Goal: Navigation & Orientation: Find specific page/section

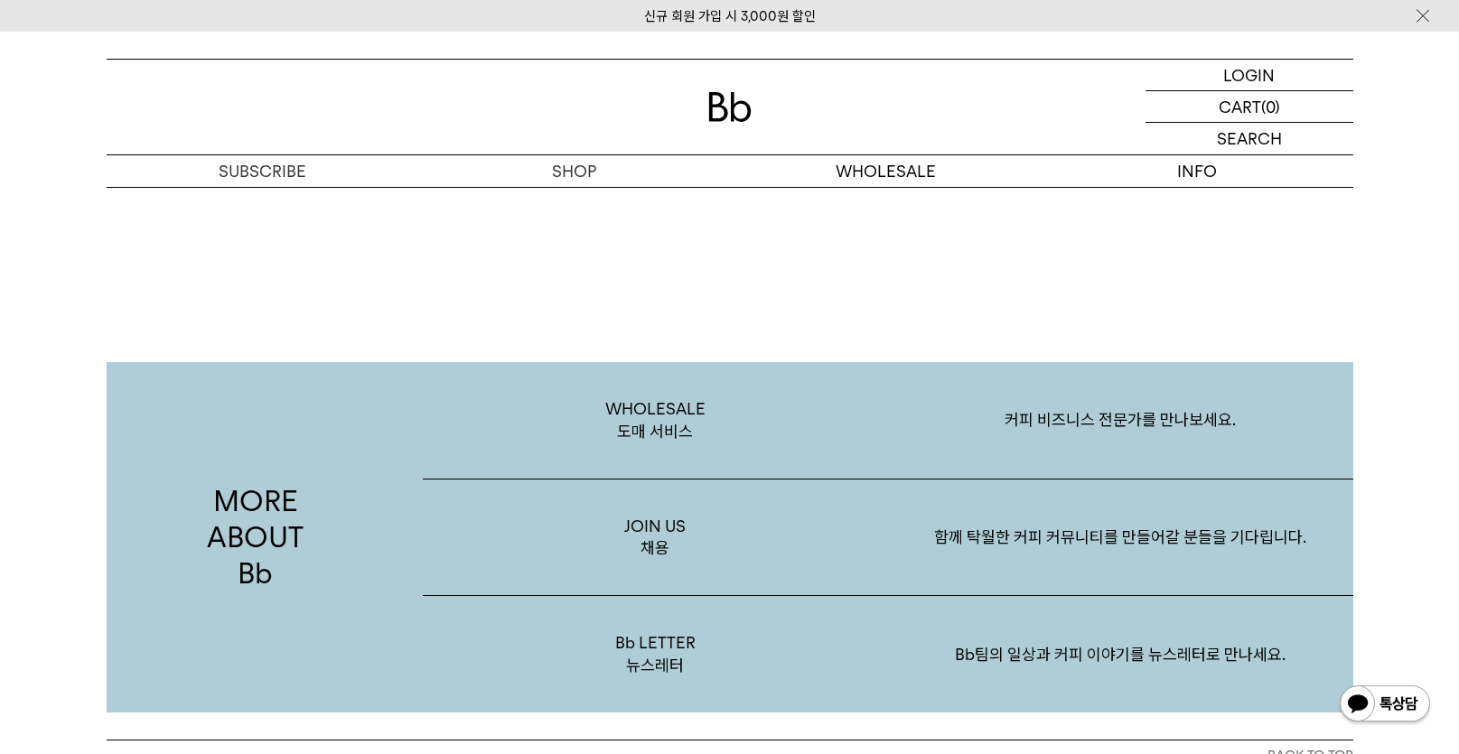
scroll to position [3500, 0]
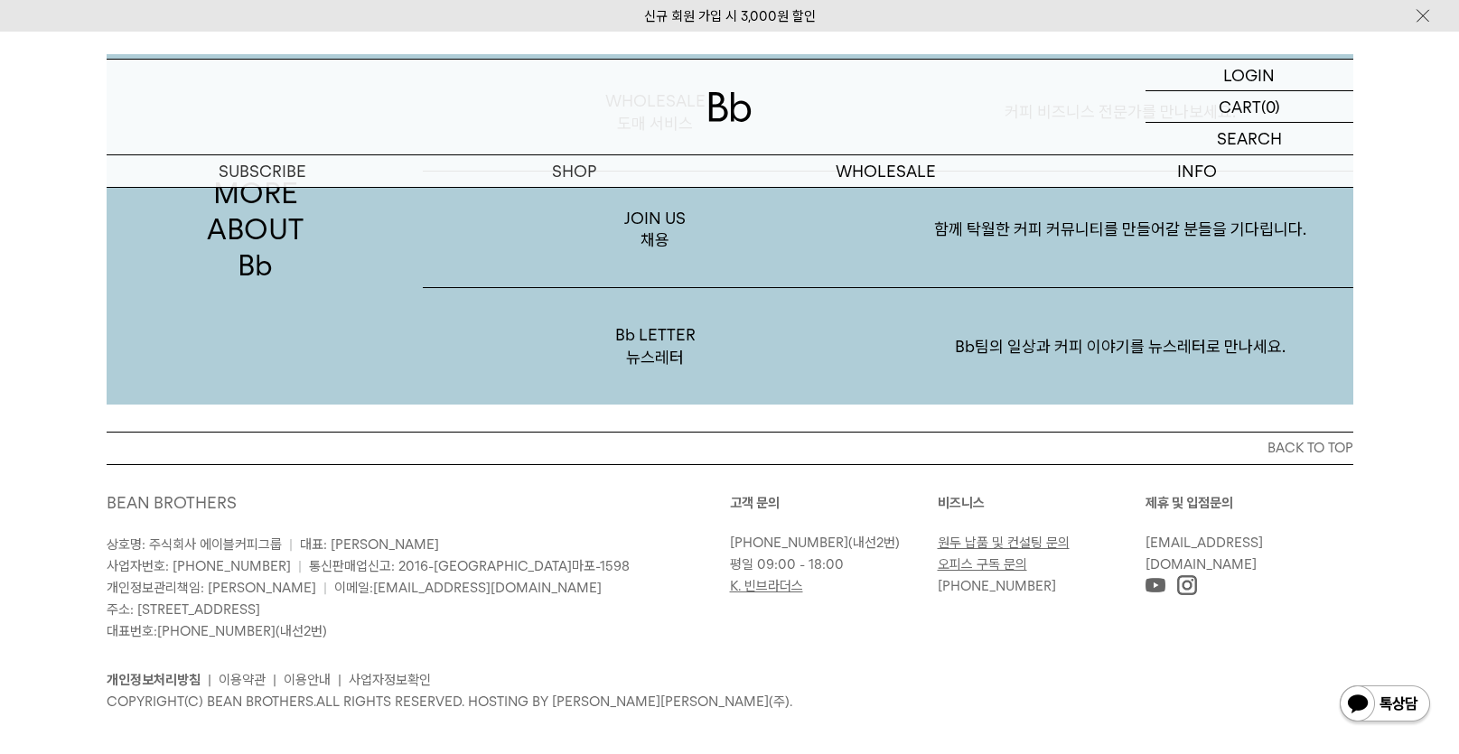
click at [1188, 575] on img at bounding box center [1187, 585] width 20 height 20
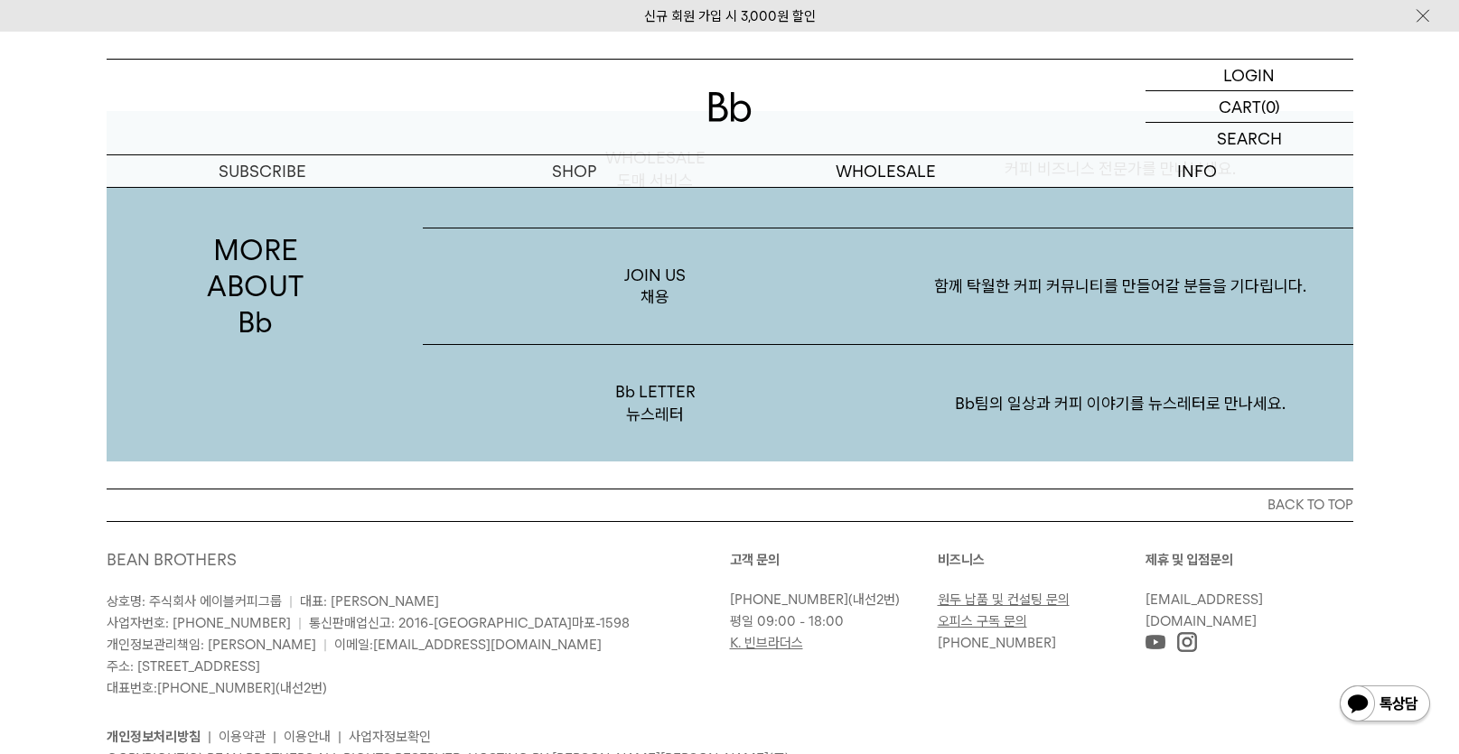
scroll to position [3500, 0]
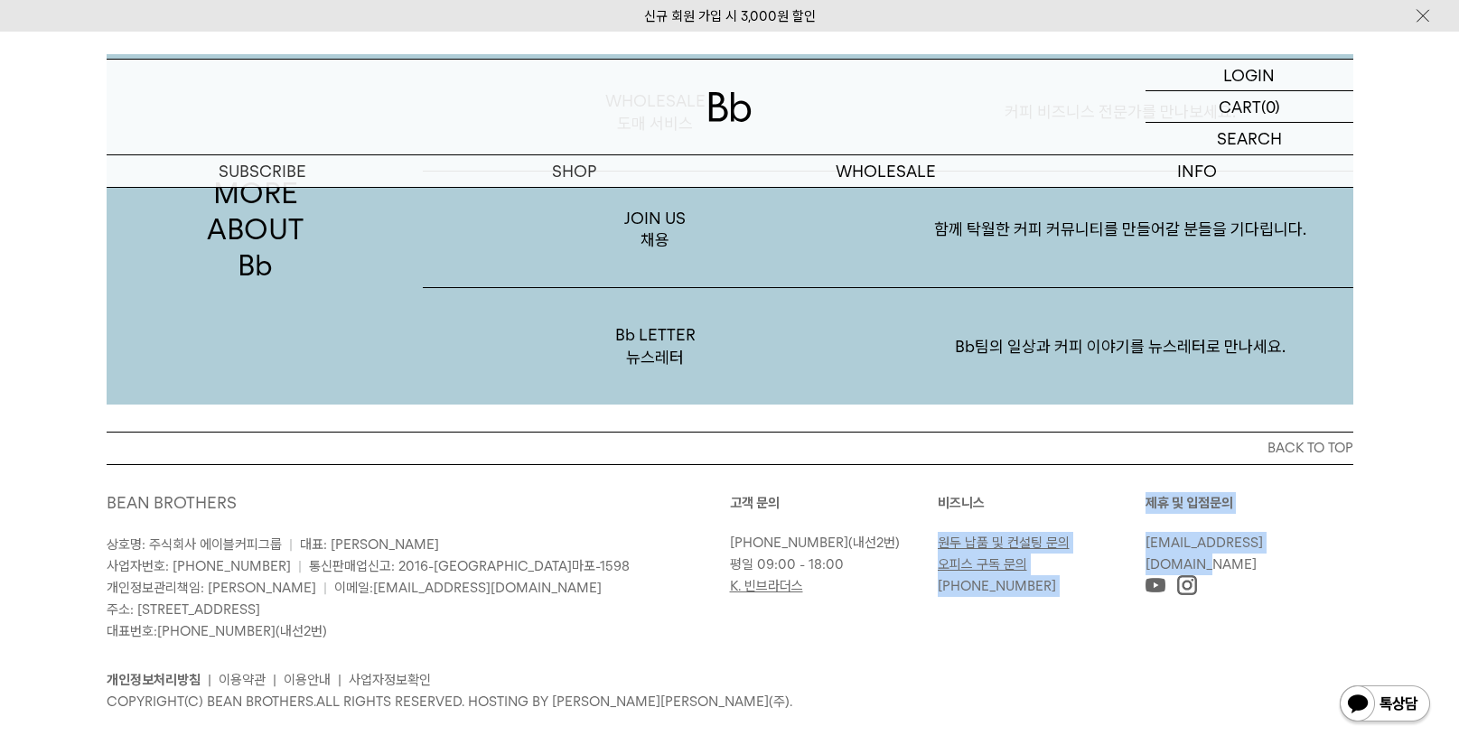
drag, startPoint x: 1314, startPoint y: 517, endPoint x: 1143, endPoint y: 521, distance: 170.8
click at [1143, 521] on div "고객 문의 02-6204-7888 (내선2번) 평일 09:00 - 18:00 K. 빈브라더스 비즈니스 원두 납품 및 컨설팅 문의 오피스 구독 …" at bounding box center [1041, 544] width 623 height 105
click at [1170, 535] on link "[EMAIL_ADDRESS][DOMAIN_NAME]" at bounding box center [1203, 554] width 117 height 38
click at [1344, 532] on div "[EMAIL_ADDRESS][DOMAIN_NAME]" at bounding box center [1249, 553] width 208 height 43
drag, startPoint x: 1319, startPoint y: 519, endPoint x: 1143, endPoint y: 521, distance: 176.1
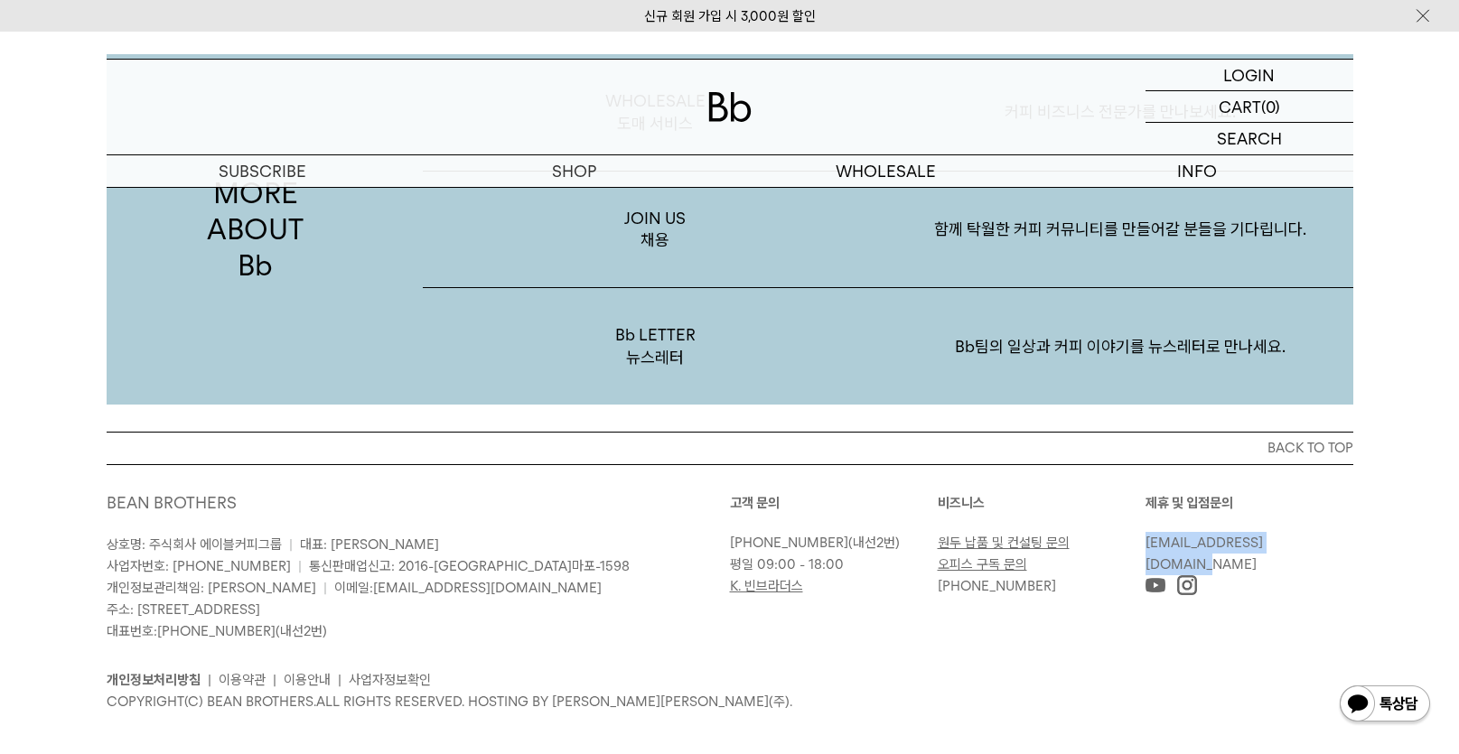
click at [1146, 532] on p "[EMAIL_ADDRESS][DOMAIN_NAME]" at bounding box center [1244, 553] width 199 height 43
copy link "[EMAIL_ADDRESS][DOMAIN_NAME]"
drag, startPoint x: 200, startPoint y: 519, endPoint x: 282, endPoint y: 519, distance: 81.3
click at [282, 534] on p "상호명: 주식회사 에이블커피그룹 | 대표: 박성호 사업자번호: 220-87-84283 | 통신판매업신고: 2016-서울마포-1598 개인정보관…" at bounding box center [418, 588] width 623 height 108
copy span "에이블커피그룹"
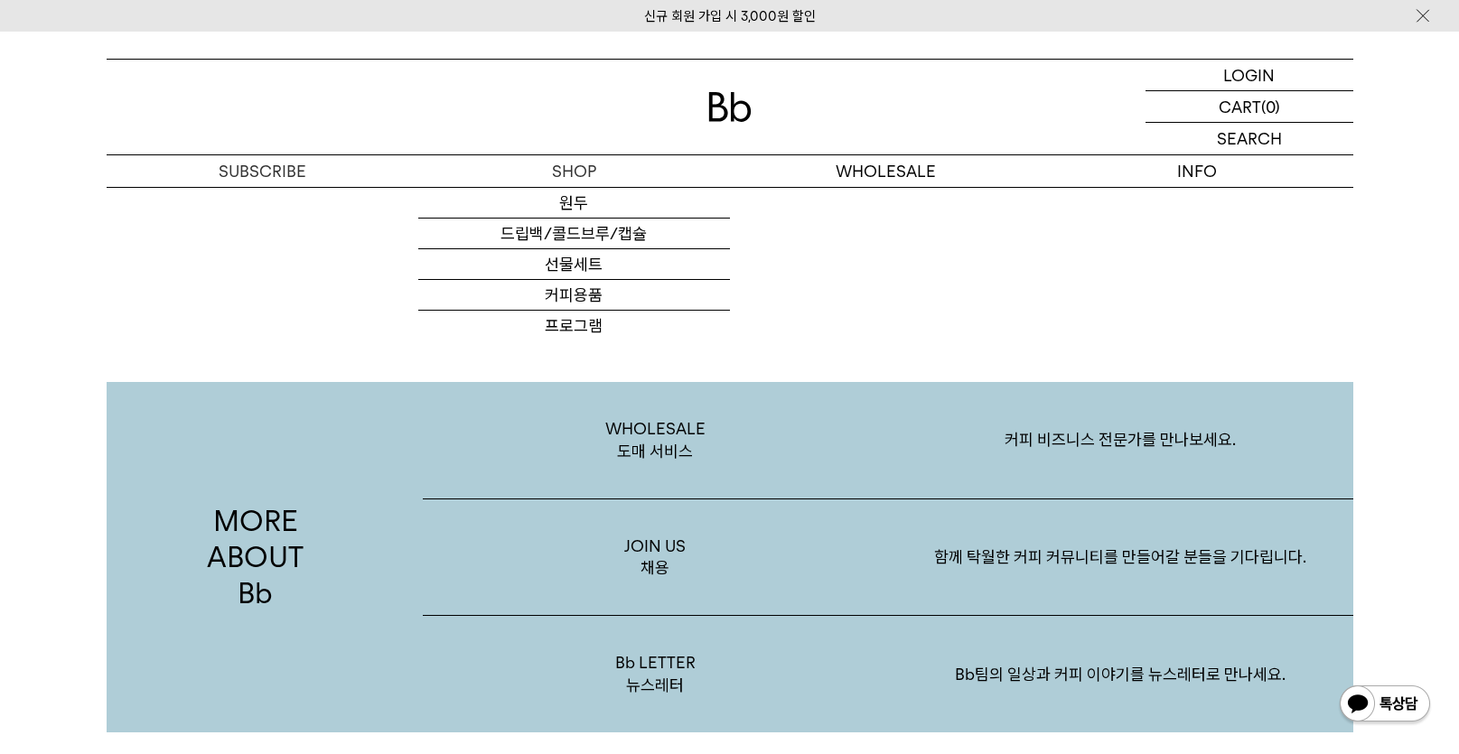
scroll to position [3138, 0]
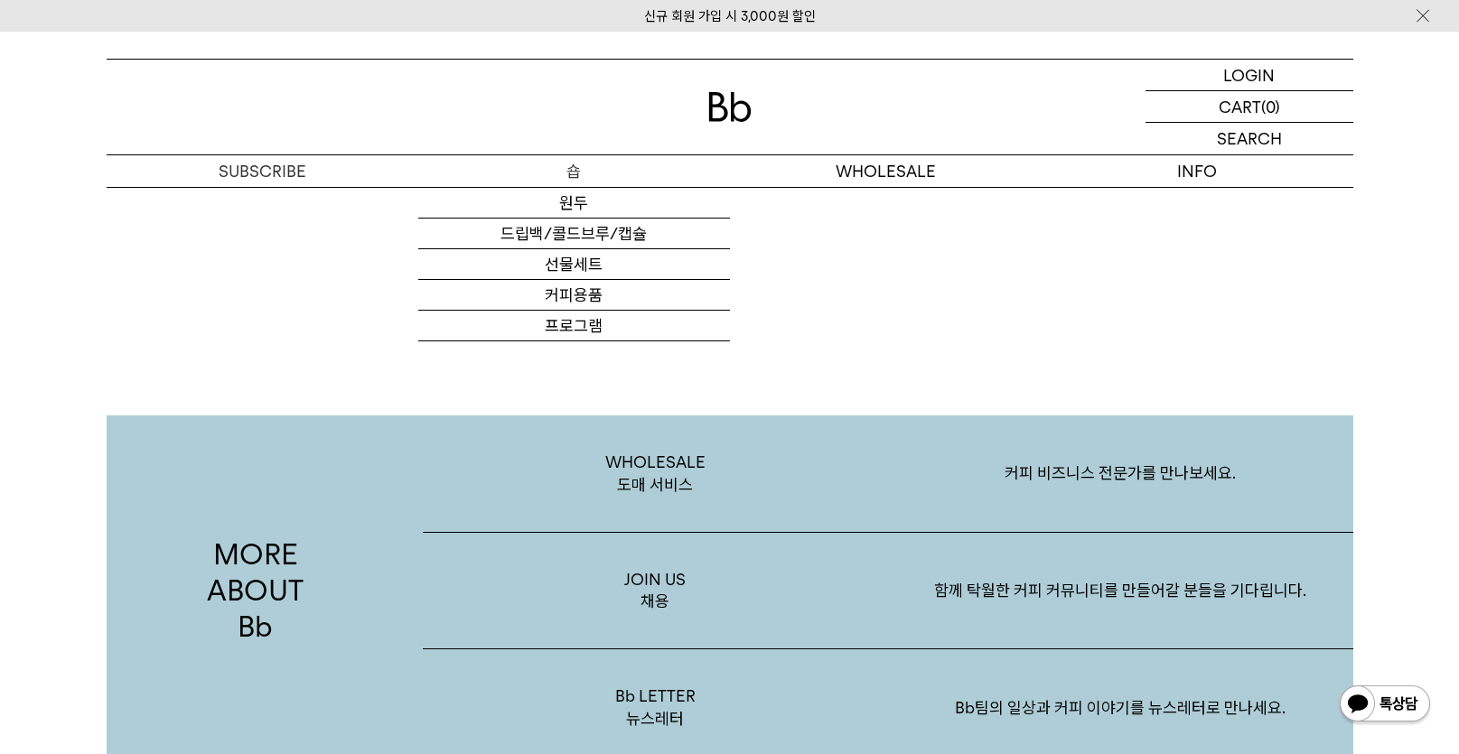
click at [573, 167] on p "숍" at bounding box center [574, 171] width 312 height 32
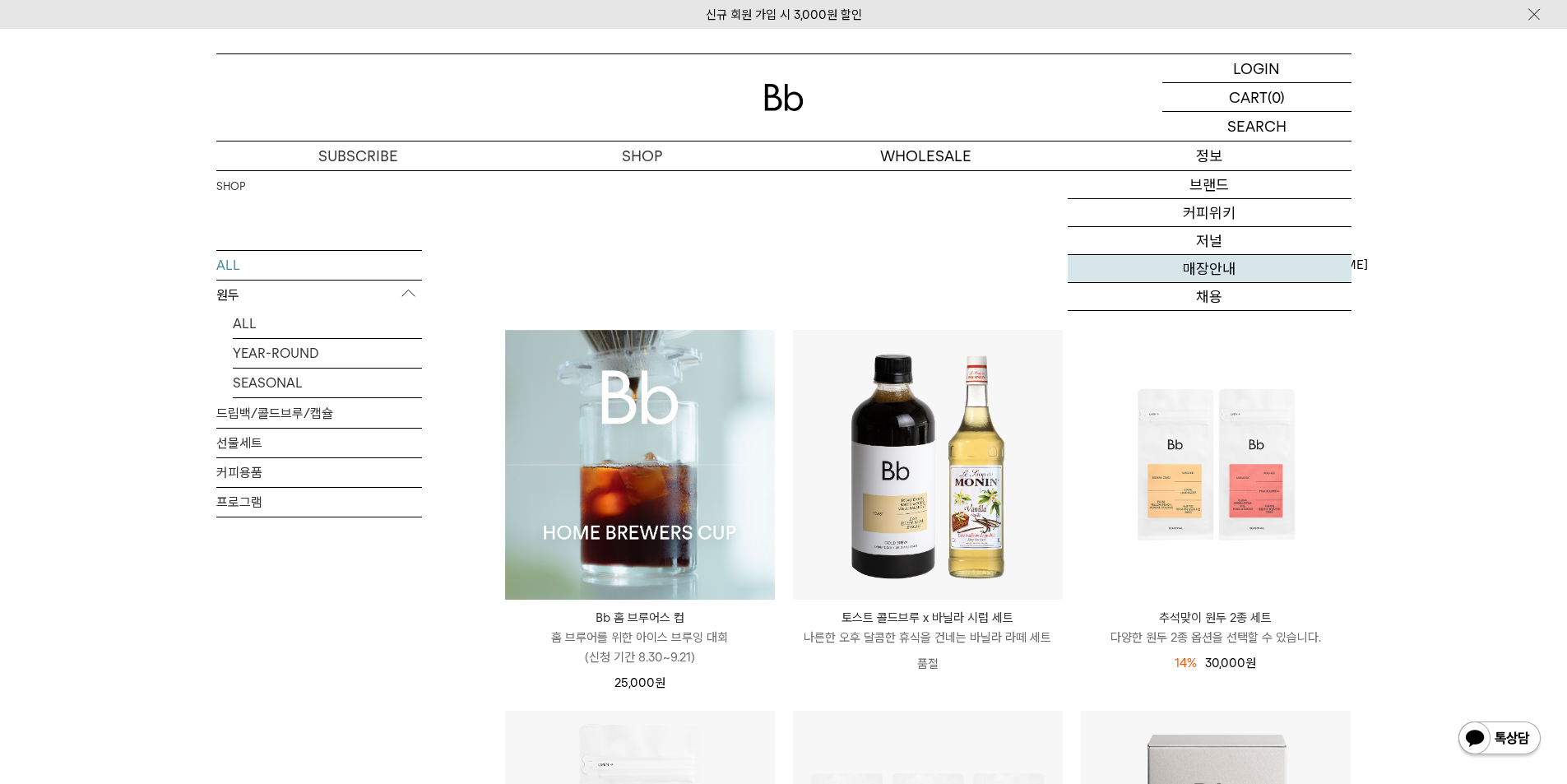
click at [1206, 259] on link "매장안내" at bounding box center [1210, 269] width 284 height 28
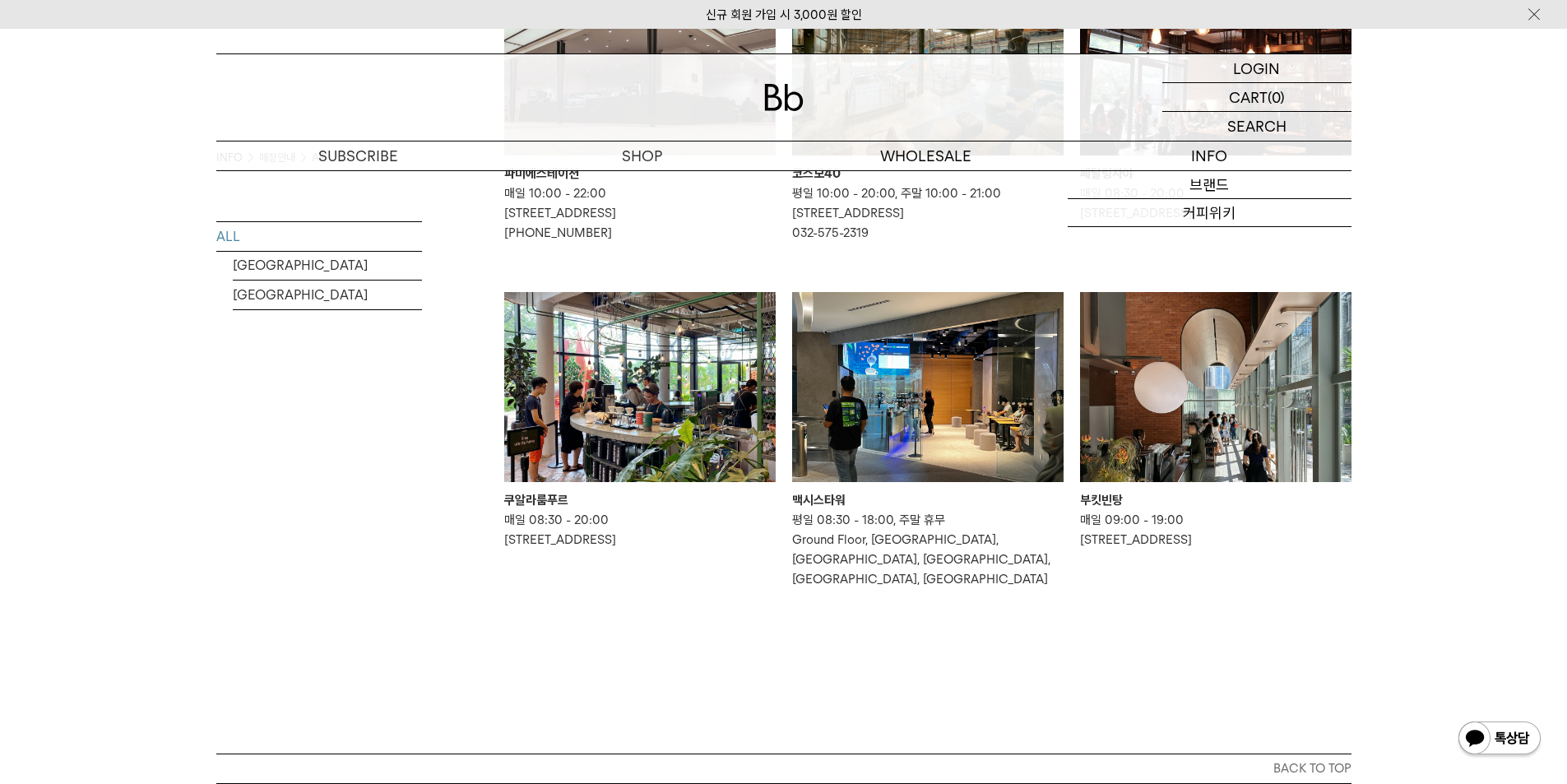
scroll to position [1069, 0]
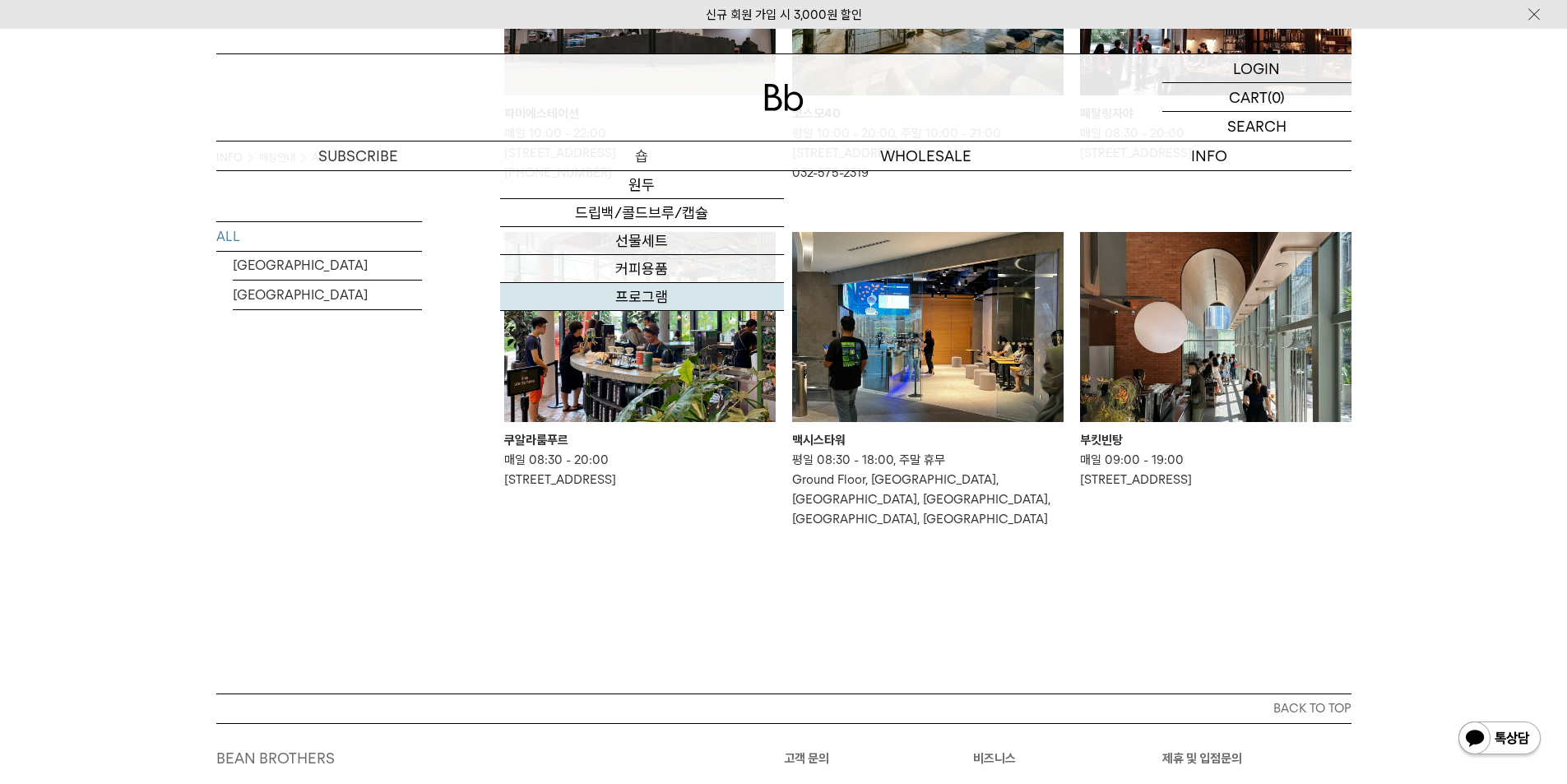
click at [646, 294] on link "프로그램" at bounding box center [642, 297] width 284 height 28
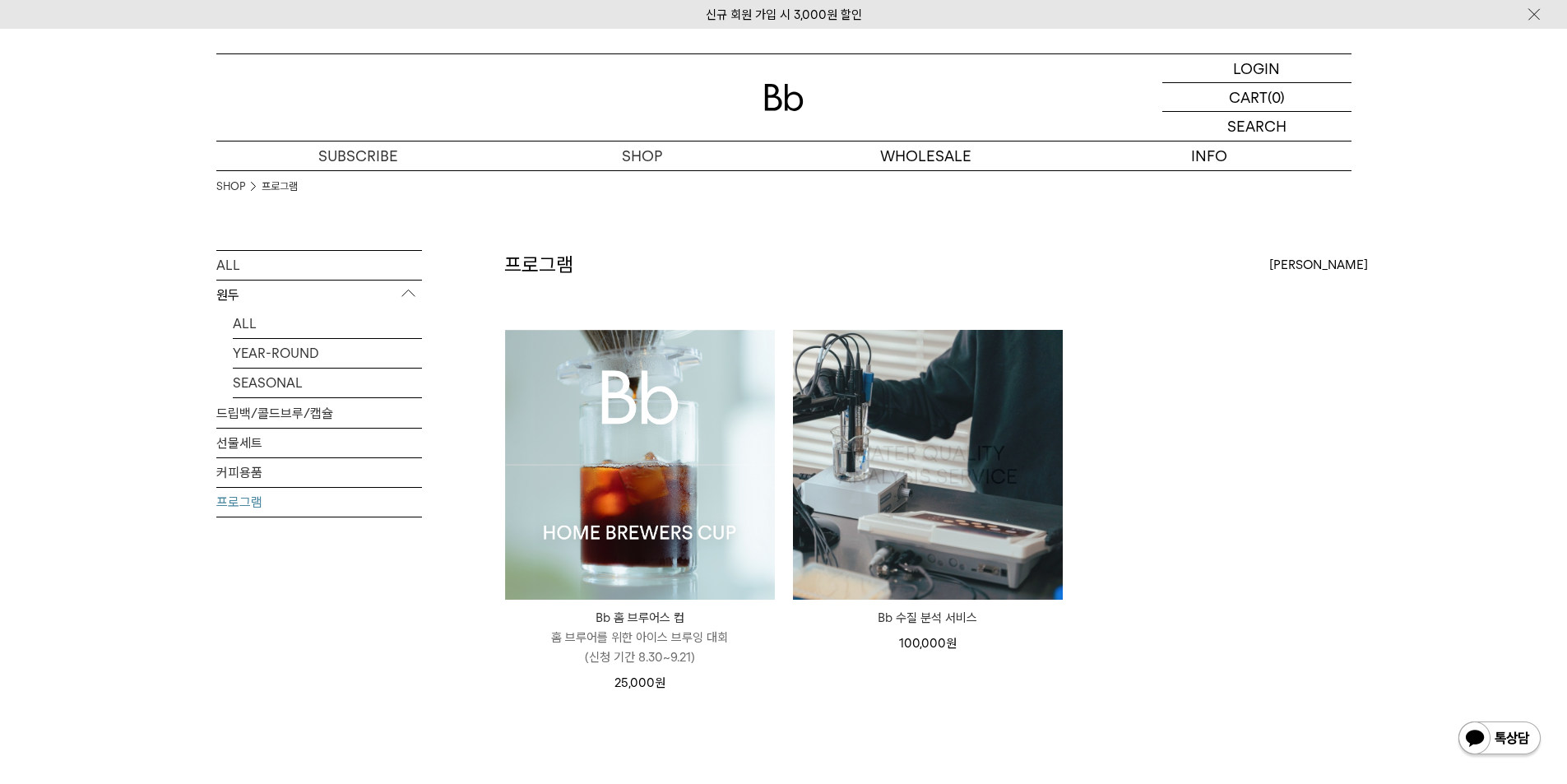
click at [1163, 456] on ul "Bb 홈 브루어스 컵 Bb HOME BREWERS CUP 홈 브루어를 위한 아이스 브루잉 대회 (신청 기간 8.30~9.21) 25,000 원" at bounding box center [928, 519] width 864 height 381
